Goal: Task Accomplishment & Management: Manage account settings

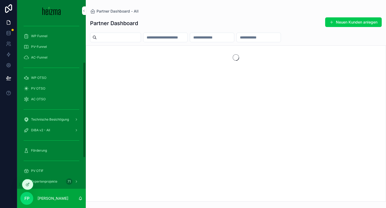
scroll to position [125, 0]
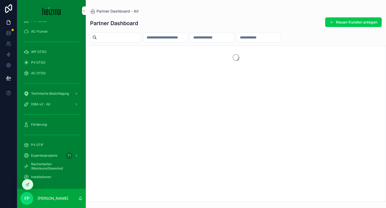
click at [0, 0] on div at bounding box center [0, 0] width 0 height 0
click at [0, 0] on icon at bounding box center [0, 0] width 0 height 0
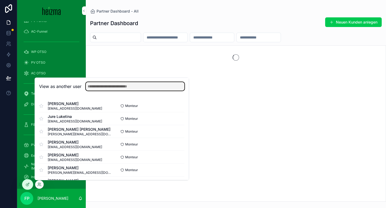
click at [119, 84] on input "text" at bounding box center [135, 86] width 99 height 9
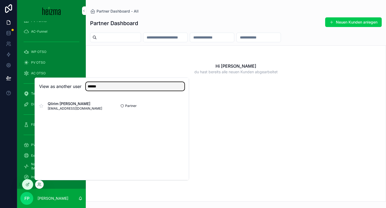
type input "******"
click at [0, 0] on button "Select" at bounding box center [0, 0] width 0 height 0
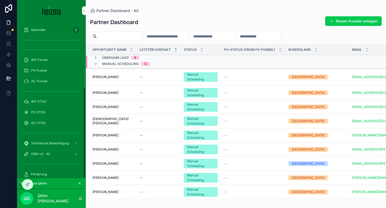
scroll to position [114, 0]
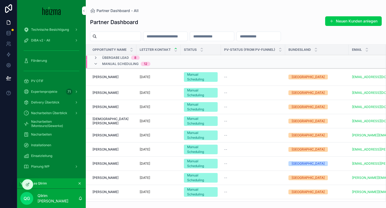
click at [37, 165] on span "Planung WP" at bounding box center [40, 167] width 18 height 4
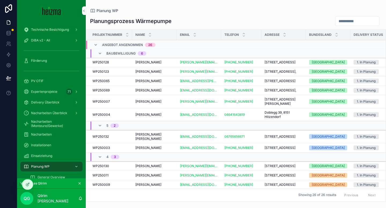
scroll to position [125, 0]
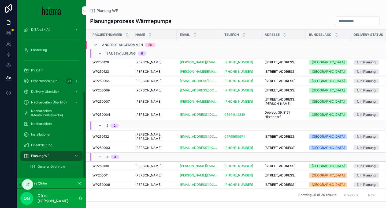
click at [53, 164] on div "General Overview" at bounding box center [54, 167] width 49 height 9
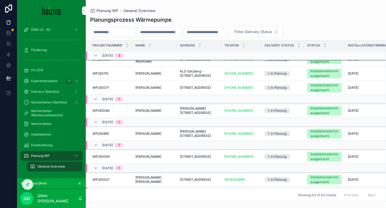
scroll to position [932, 0]
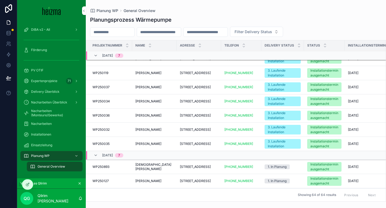
click at [109, 33] on input "scrollable content" at bounding box center [112, 32] width 44 height 8
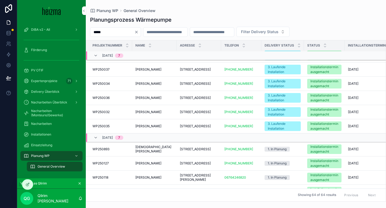
type input "******"
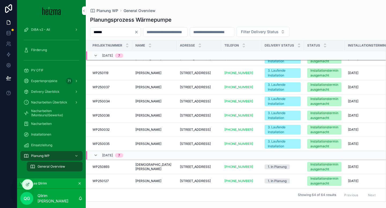
scroll to position [304, 0]
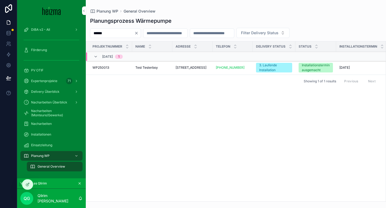
click at [148, 67] on span "Test Testerboy" at bounding box center [146, 68] width 23 height 4
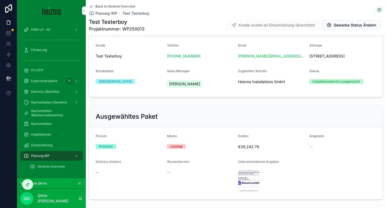
scroll to position [33, 0]
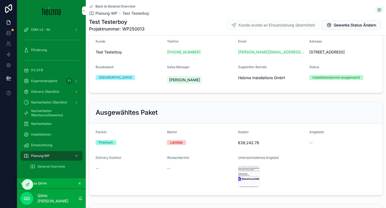
click at [354, 25] on span "Gewerke Status Ändern" at bounding box center [355, 25] width 42 height 5
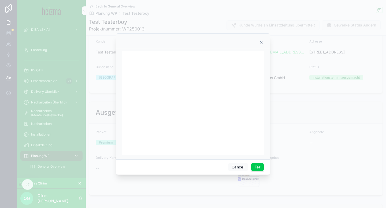
click at [259, 170] on button "Fer" at bounding box center [257, 167] width 13 height 9
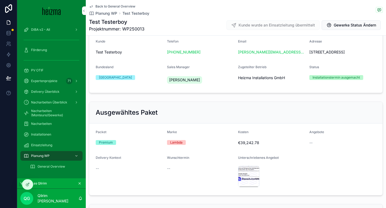
click at [239, 94] on div "Kundeninformationen Kunde Test Testerboy Telefon +43 677 61990184 Email julian@…" at bounding box center [236, 52] width 300 height 87
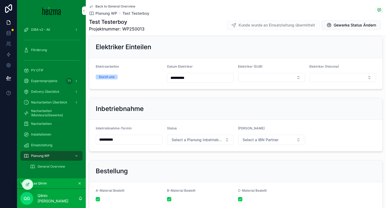
scroll to position [838, 0]
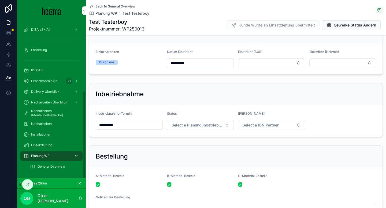
click at [27, 183] on icon at bounding box center [27, 185] width 4 height 4
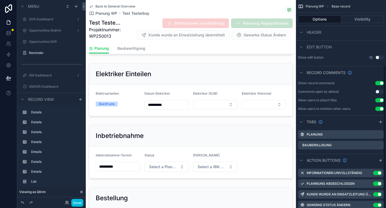
scroll to position [94, 0]
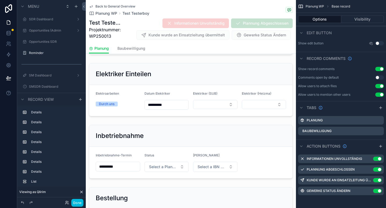
click at [0, 0] on icon "scrollable content" at bounding box center [0, 0] width 0 height 0
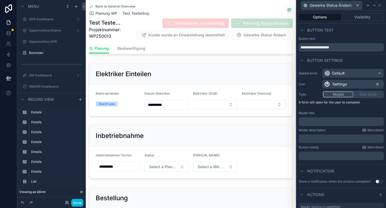
scroll to position [31, 0]
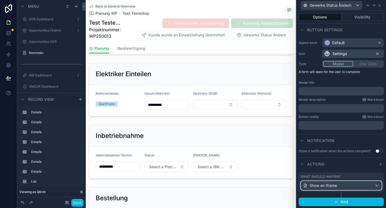
click at [358, 184] on div "Show an Iframe" at bounding box center [341, 186] width 80 height 9
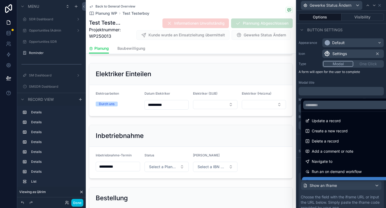
click at [355, 203] on div at bounding box center [340, 104] width 89 height 208
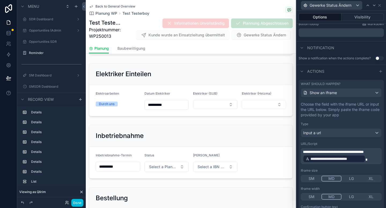
scroll to position [139, 0]
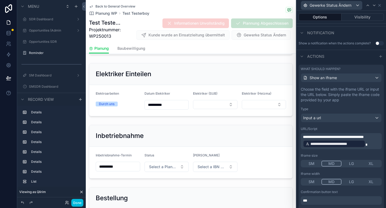
click at [372, 146] on p "**********" at bounding box center [342, 141] width 78 height 14
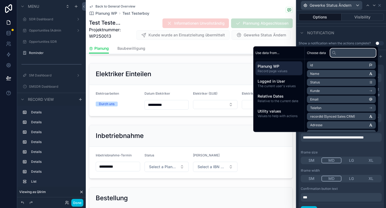
click at [336, 56] on input "text" at bounding box center [353, 52] width 46 height 9
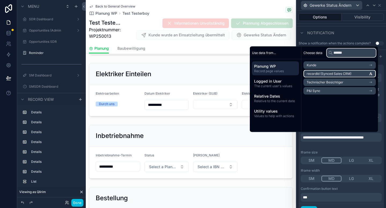
type input "******"
click at [326, 72] on span "recordId (Synced Sales CRM)" at bounding box center [329, 74] width 45 height 4
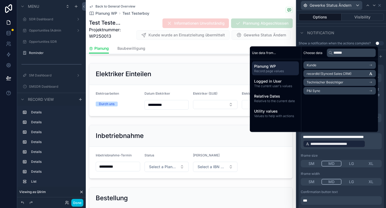
click at [337, 157] on div "Iframe size" at bounding box center [341, 156] width 81 height 4
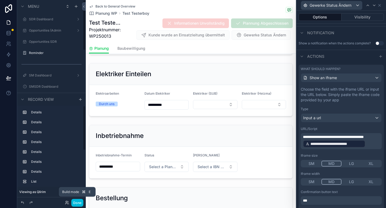
click at [77, 201] on button "Done" at bounding box center [77, 203] width 12 height 8
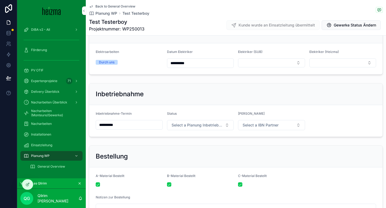
click at [359, 23] on span "Gewerke Status Ändern" at bounding box center [355, 25] width 42 height 5
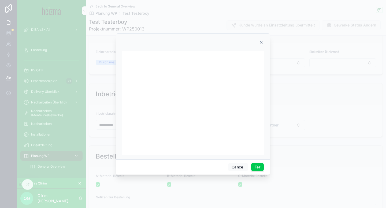
click at [259, 167] on button "Fer" at bounding box center [257, 167] width 13 height 9
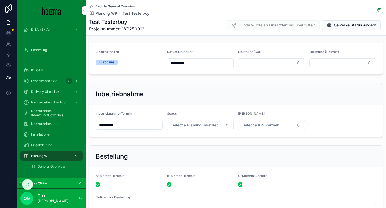
click at [350, 24] on span "Gewerke Status Ändern" at bounding box center [355, 25] width 42 height 5
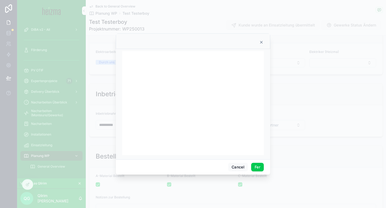
click at [257, 165] on button "Fer" at bounding box center [257, 167] width 13 height 9
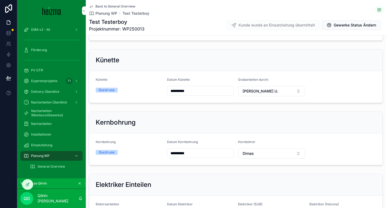
scroll to position [684, 0]
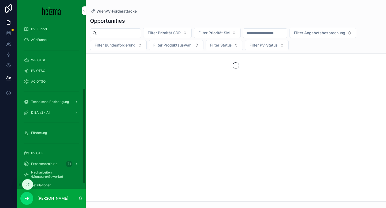
scroll to position [125, 0]
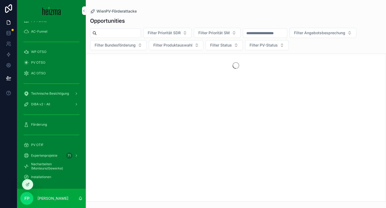
click at [39, 171] on span "Nacharbeiten (Monteure/Gewerke)" at bounding box center [54, 166] width 46 height 9
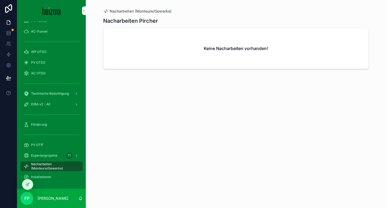
click at [0, 0] on icon at bounding box center [0, 0] width 0 height 0
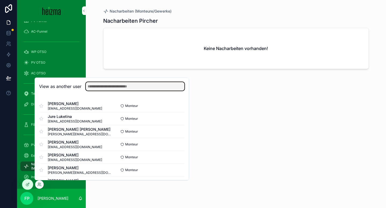
click at [135, 85] on input "text" at bounding box center [135, 86] width 99 height 9
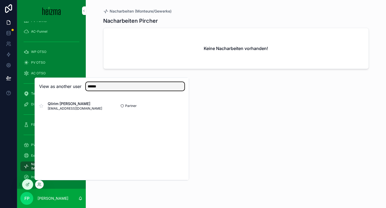
type input "******"
click at [0, 0] on button "Select" at bounding box center [0, 0] width 0 height 0
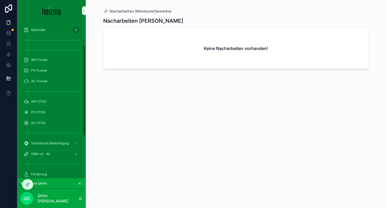
scroll to position [114, 0]
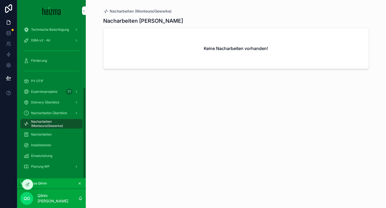
click at [47, 166] on span "Planung WP" at bounding box center [40, 167] width 18 height 4
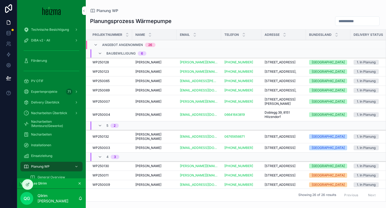
scroll to position [18, 0]
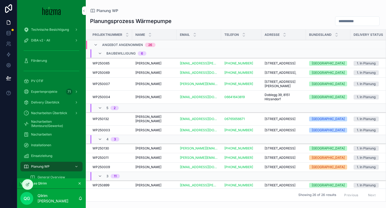
click at [345, 23] on input "scrollable content" at bounding box center [357, 21] width 44 height 8
type input "******"
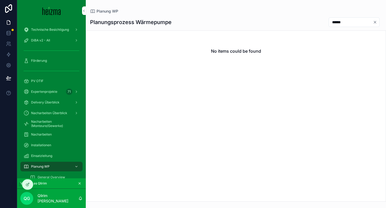
click at [341, 19] on input "******" at bounding box center [351, 22] width 44 height 8
click at [57, 174] on div "General Overview" at bounding box center [54, 177] width 49 height 9
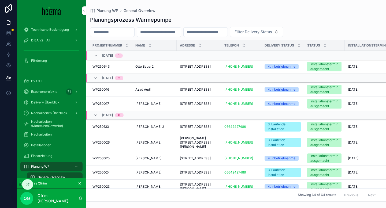
click at [112, 32] on input "scrollable content" at bounding box center [112, 32] width 44 height 8
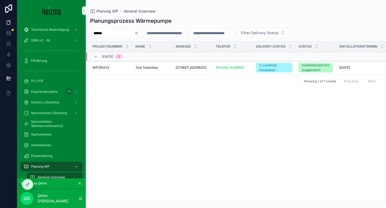
type input "******"
click at [139, 68] on span "Test Testerboy" at bounding box center [146, 68] width 23 height 4
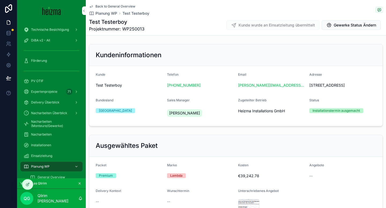
click at [351, 28] on button "Gewerke Status Ändern" at bounding box center [351, 25] width 59 height 10
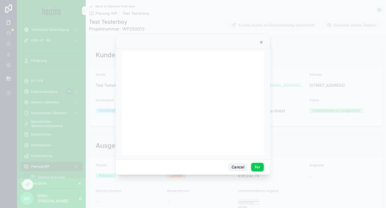
click at [238, 165] on button "Cancel" at bounding box center [238, 167] width 20 height 9
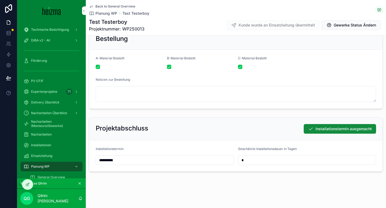
scroll to position [956, 0]
